Goal: Task Accomplishment & Management: Use online tool/utility

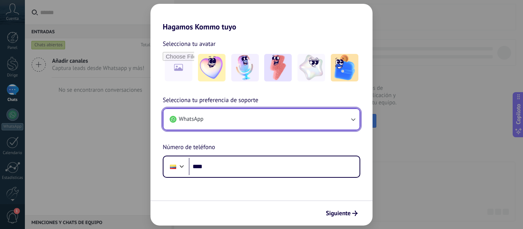
click at [255, 116] on button "WhatsApp" at bounding box center [262, 119] width 196 height 21
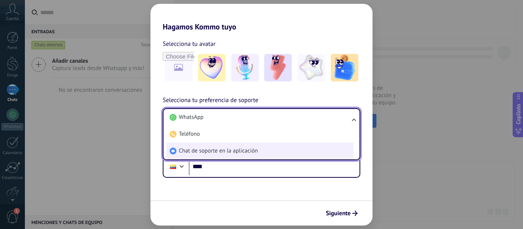
click at [234, 148] on font "Chat de soporte en la aplicación" at bounding box center [218, 150] width 79 height 7
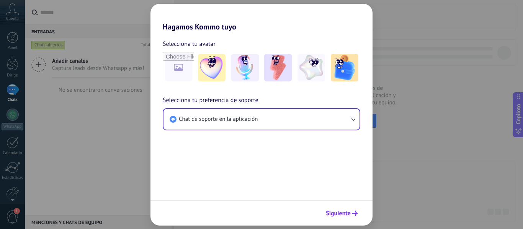
click at [336, 209] on button "Siguiente" at bounding box center [341, 213] width 39 height 13
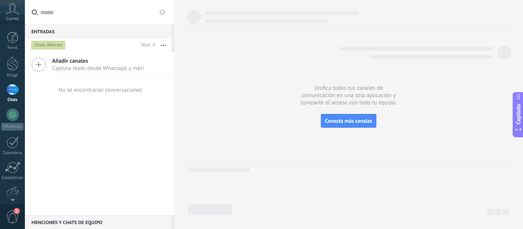
click at [8, 12] on icon at bounding box center [12, 8] width 13 height 11
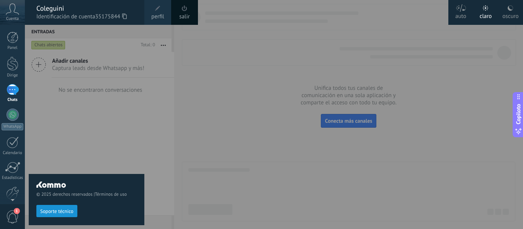
click at [183, 15] on font "salir" at bounding box center [184, 16] width 10 height 7
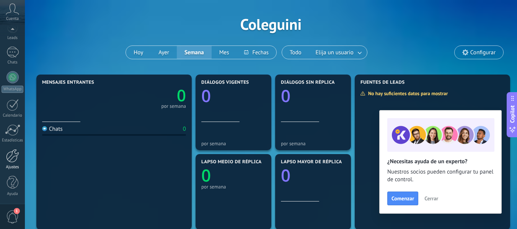
scroll to position [38, 0]
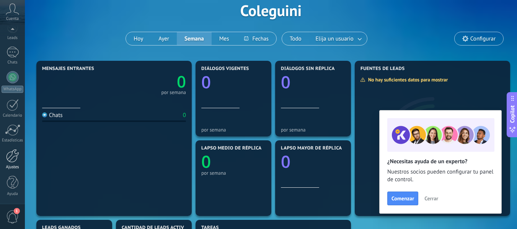
click at [12, 162] on div at bounding box center [12, 155] width 13 height 13
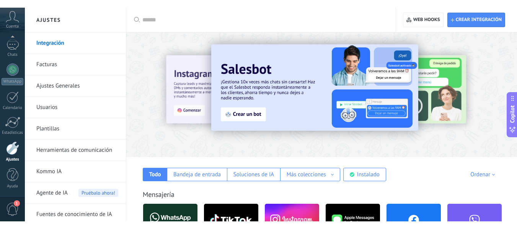
scroll to position [38, 0]
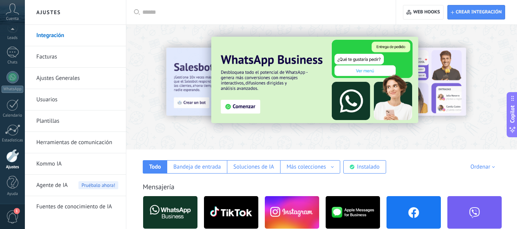
click at [198, 21] on div at bounding box center [263, 12] width 243 height 25
click at [205, 16] on input "text" at bounding box center [263, 12] width 243 height 8
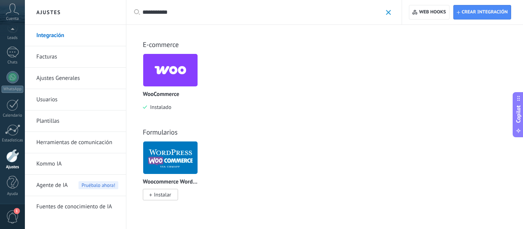
type input "**********"
click at [388, 12] on span at bounding box center [388, 12] width 5 height 5
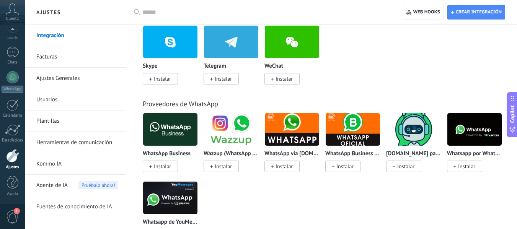
scroll to position [306, 0]
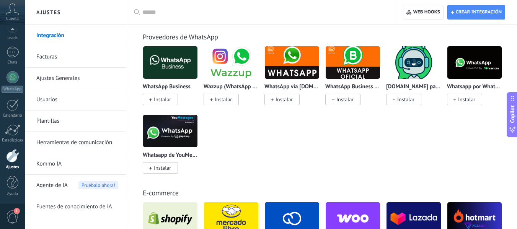
click at [229, 13] on input "text" at bounding box center [263, 12] width 243 height 8
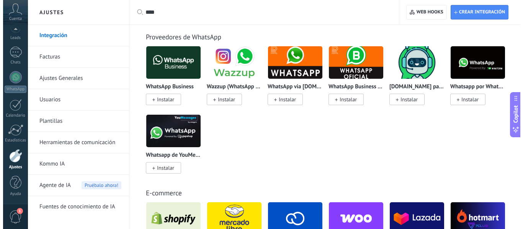
scroll to position [0, 0]
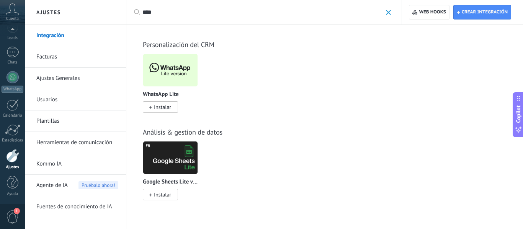
type input "****"
click at [168, 106] on span "Instalar" at bounding box center [162, 107] width 17 height 7
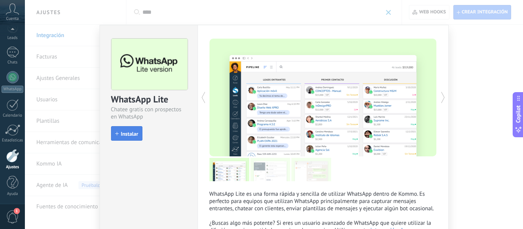
click at [132, 133] on span "Instalar" at bounding box center [129, 133] width 17 height 5
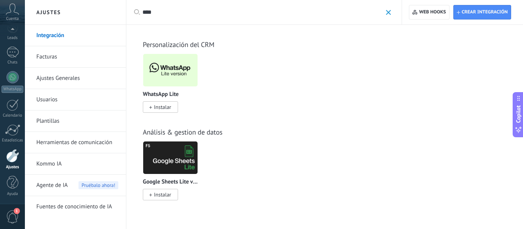
click at [390, 11] on span at bounding box center [388, 12] width 5 height 5
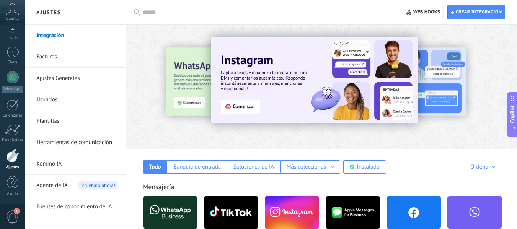
click at [236, 5] on div at bounding box center [263, 12] width 243 height 25
click at [238, 16] on input "text" at bounding box center [263, 12] width 243 height 8
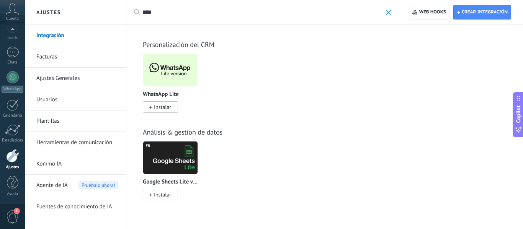
click at [173, 108] on span "Instalar" at bounding box center [160, 106] width 35 height 11
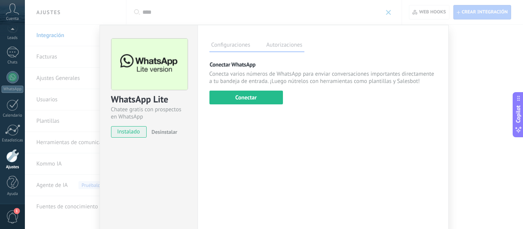
click at [234, 105] on div "Configuraciones Autorizaciones Esta pestaña registra a los usuarios que han con…" at bounding box center [323, 139] width 251 height 228
click at [235, 101] on button "Conectar" at bounding box center [247, 98] width 74 height 14
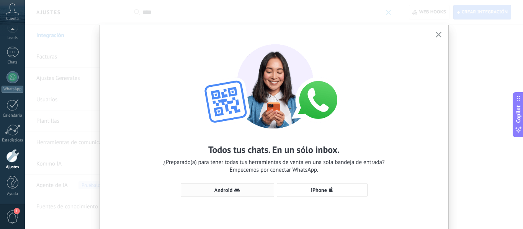
click at [254, 189] on span "Android" at bounding box center [227, 190] width 85 height 6
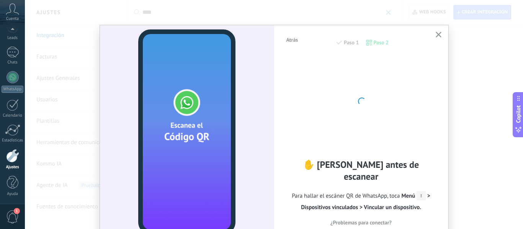
click at [438, 31] on button "button" at bounding box center [439, 35] width 10 height 10
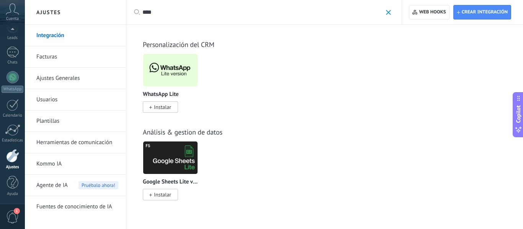
click at [172, 12] on input "****" at bounding box center [262, 12] width 240 height 8
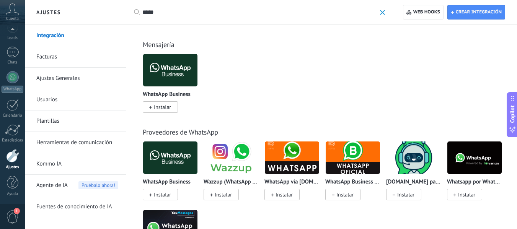
type input "*****"
click at [172, 67] on img at bounding box center [170, 70] width 54 height 37
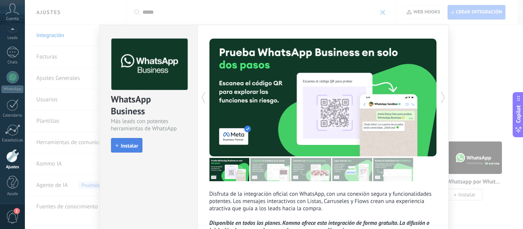
click at [136, 147] on span "Instalar" at bounding box center [129, 145] width 17 height 5
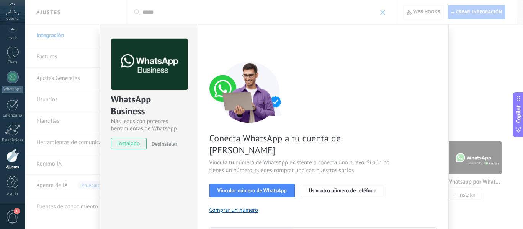
click at [65, 78] on div "WhatsApp Business Más leads con potentes herramientas de WhatsApp instalado Des…" at bounding box center [274, 114] width 498 height 229
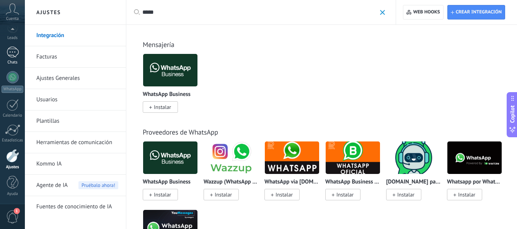
click at [11, 50] on div "1" at bounding box center [13, 52] width 12 height 11
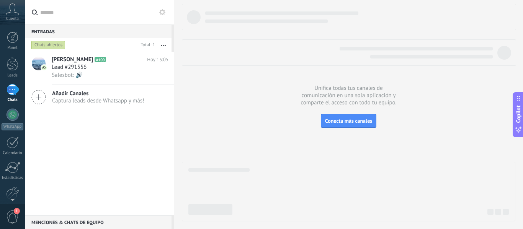
click at [134, 28] on div "Entradas 0" at bounding box center [98, 32] width 147 height 14
click at [97, 57] on h2 "[PERSON_NAME] A100" at bounding box center [99, 60] width 95 height 8
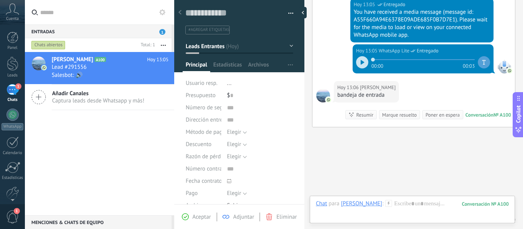
scroll to position [259, 0]
